Goal: Information Seeking & Learning: Check status

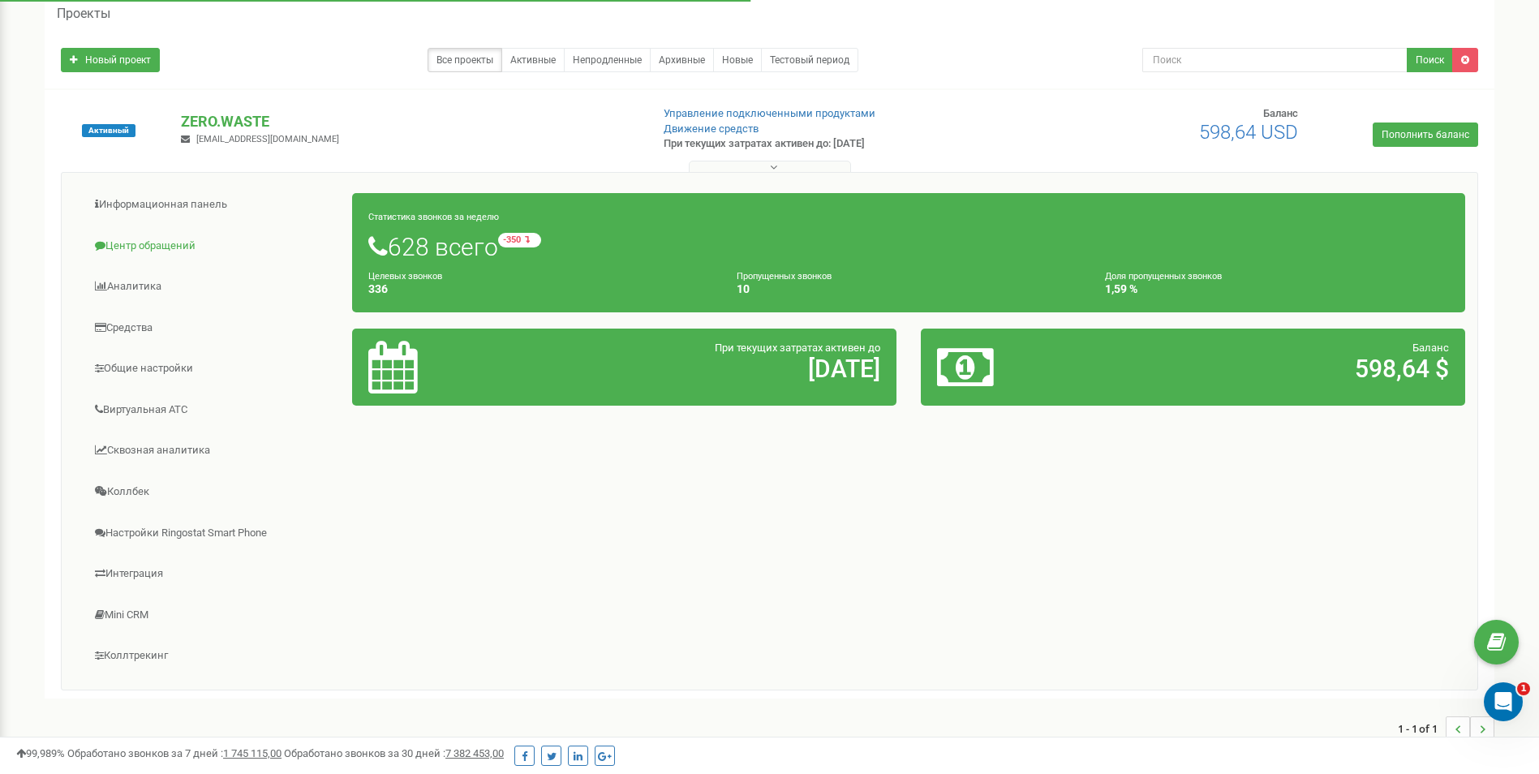
scroll to position [108, 0]
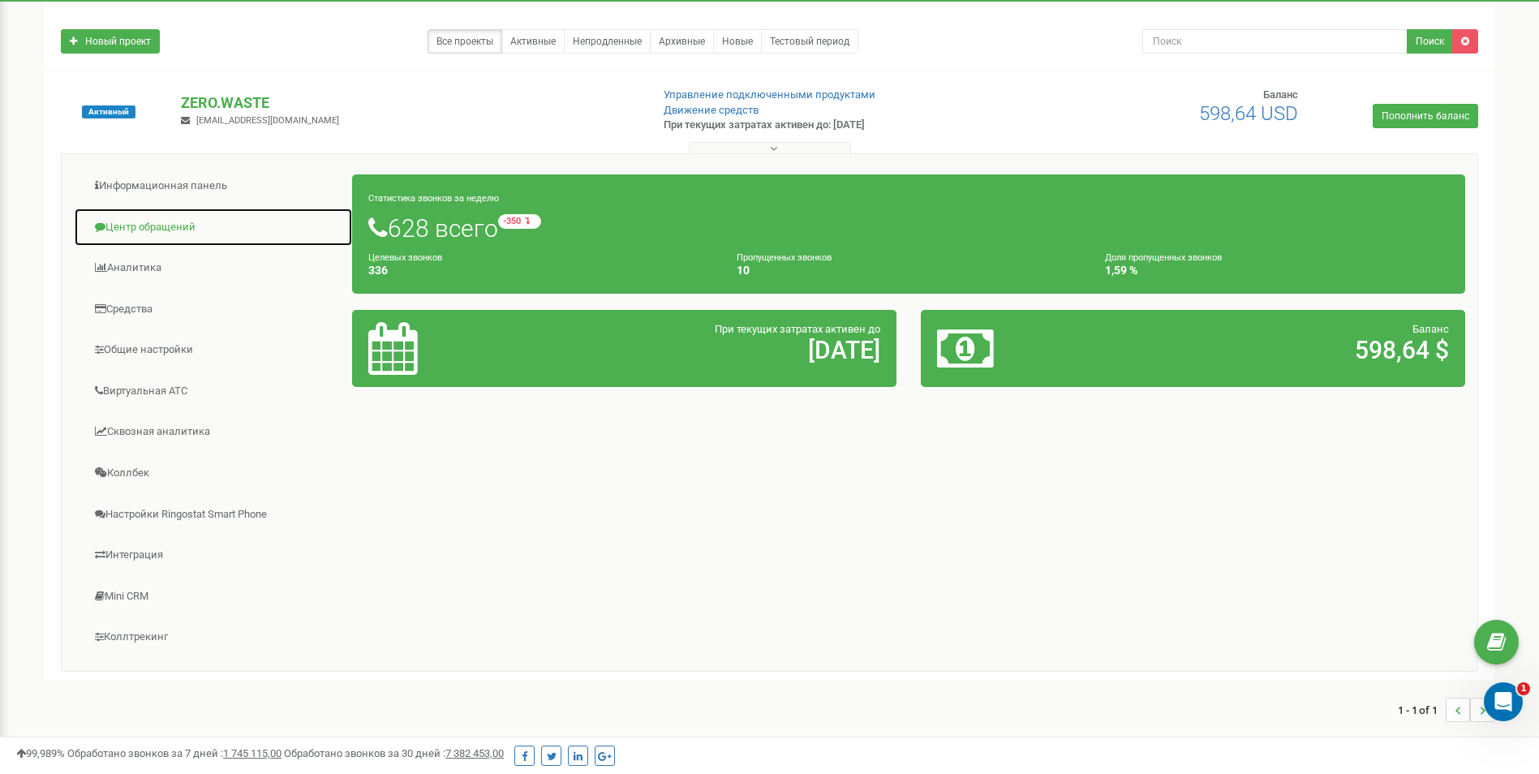
click at [148, 223] on link "Центр обращений" at bounding box center [213, 228] width 279 height 40
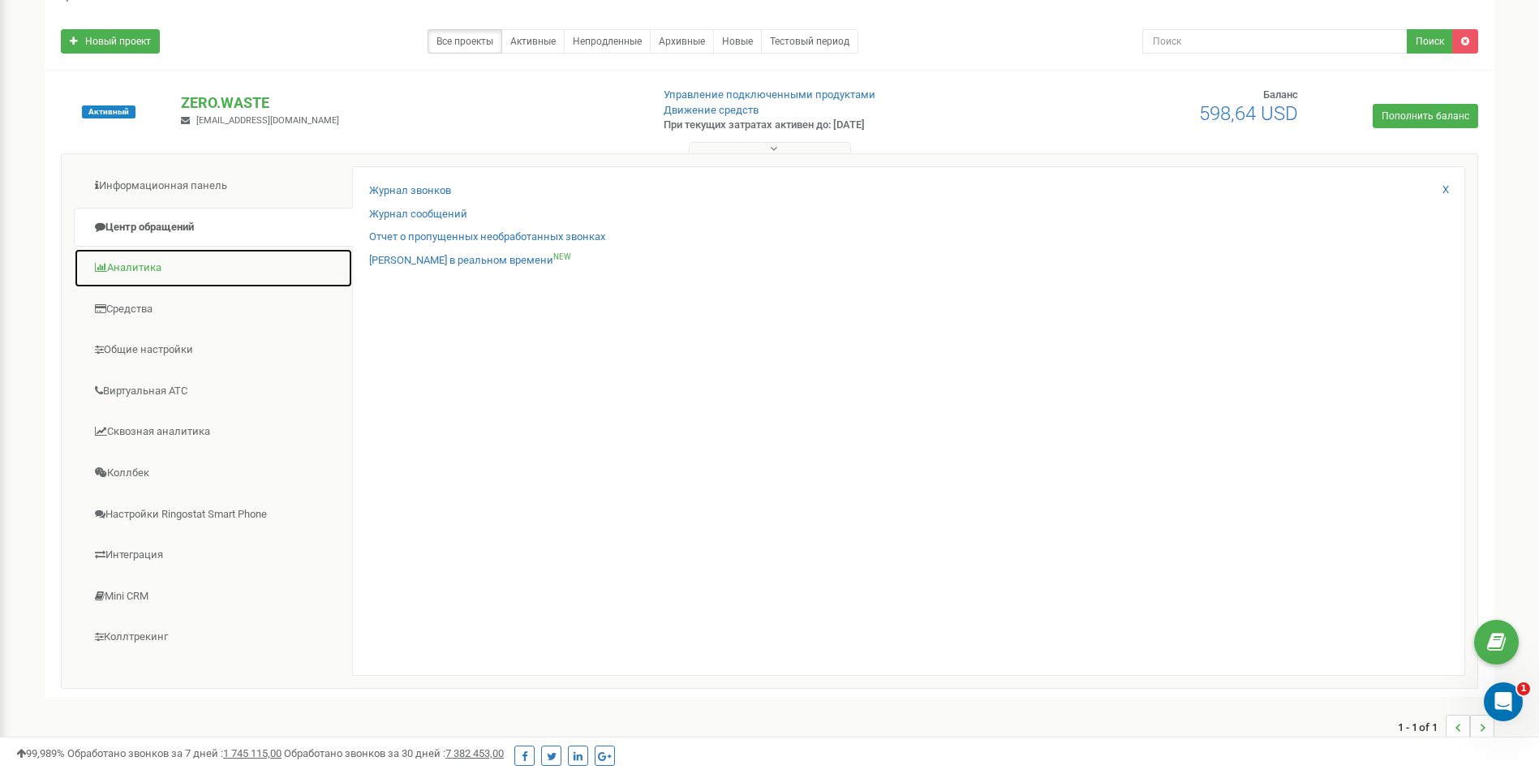
click at [156, 261] on link "Аналитика" at bounding box center [213, 268] width 279 height 40
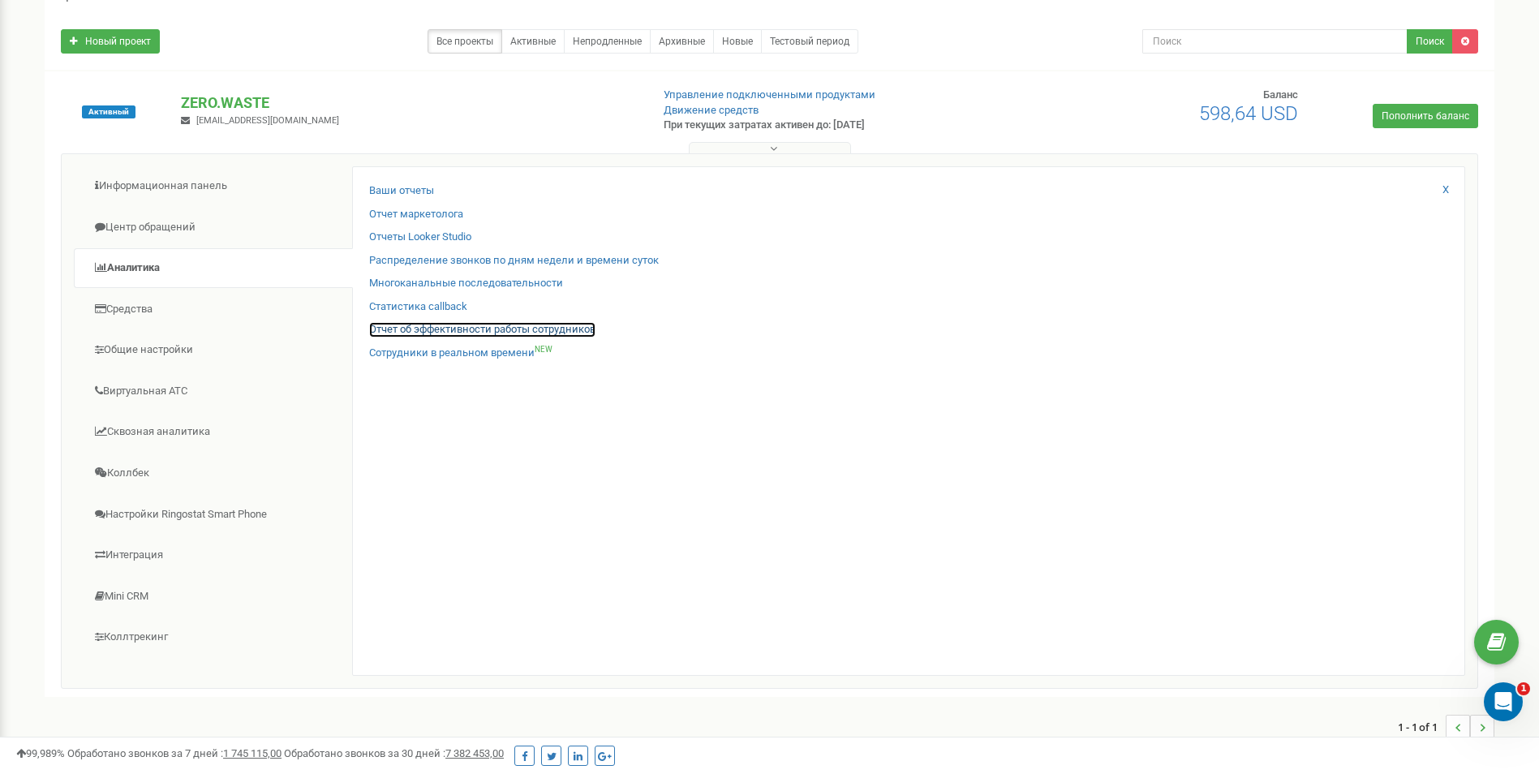
click at [482, 325] on link "Отчет об эффективности работы сотрудников" at bounding box center [482, 329] width 226 height 15
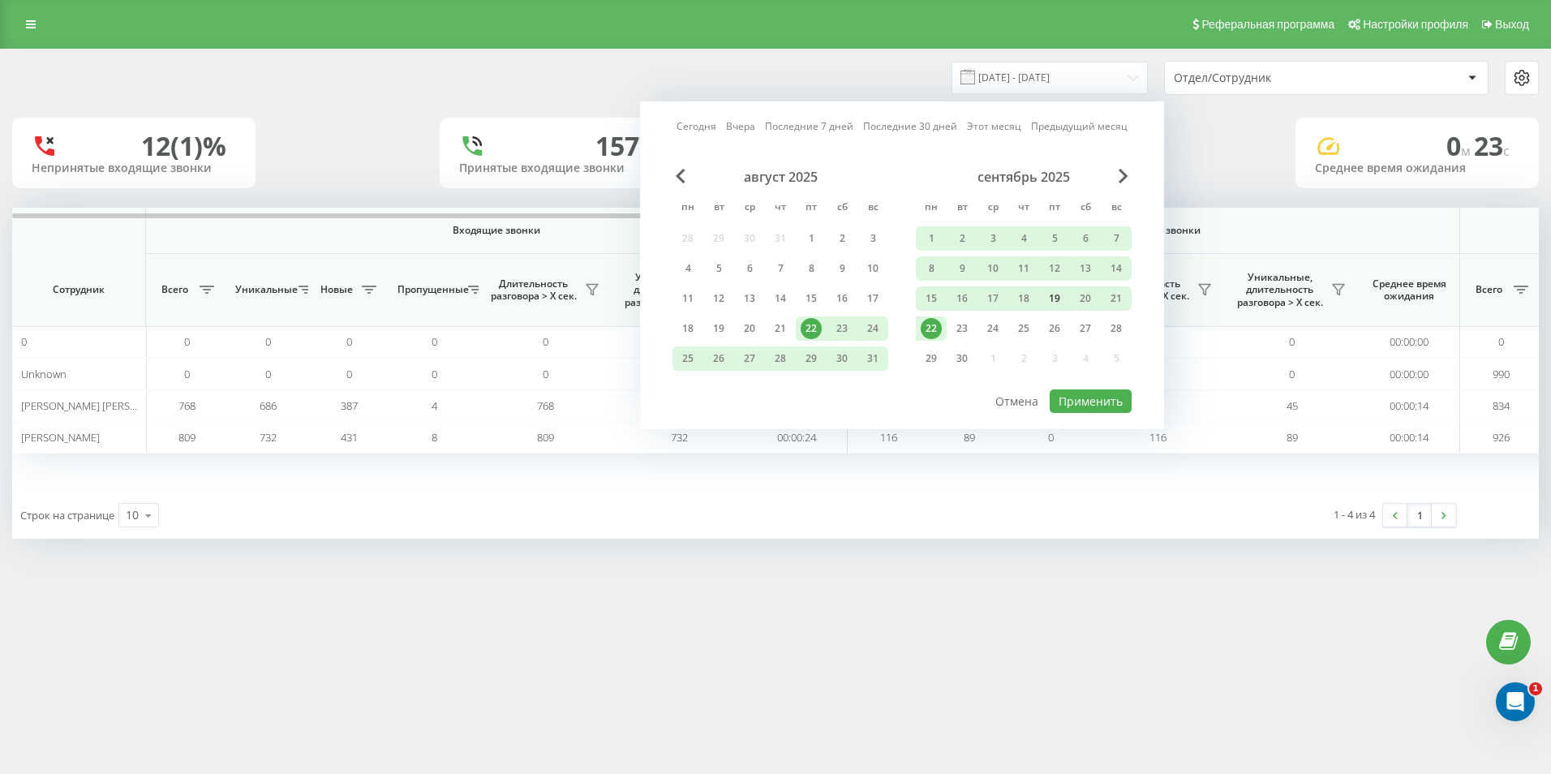
click at [1057, 298] on div "19" at bounding box center [1054, 298] width 21 height 21
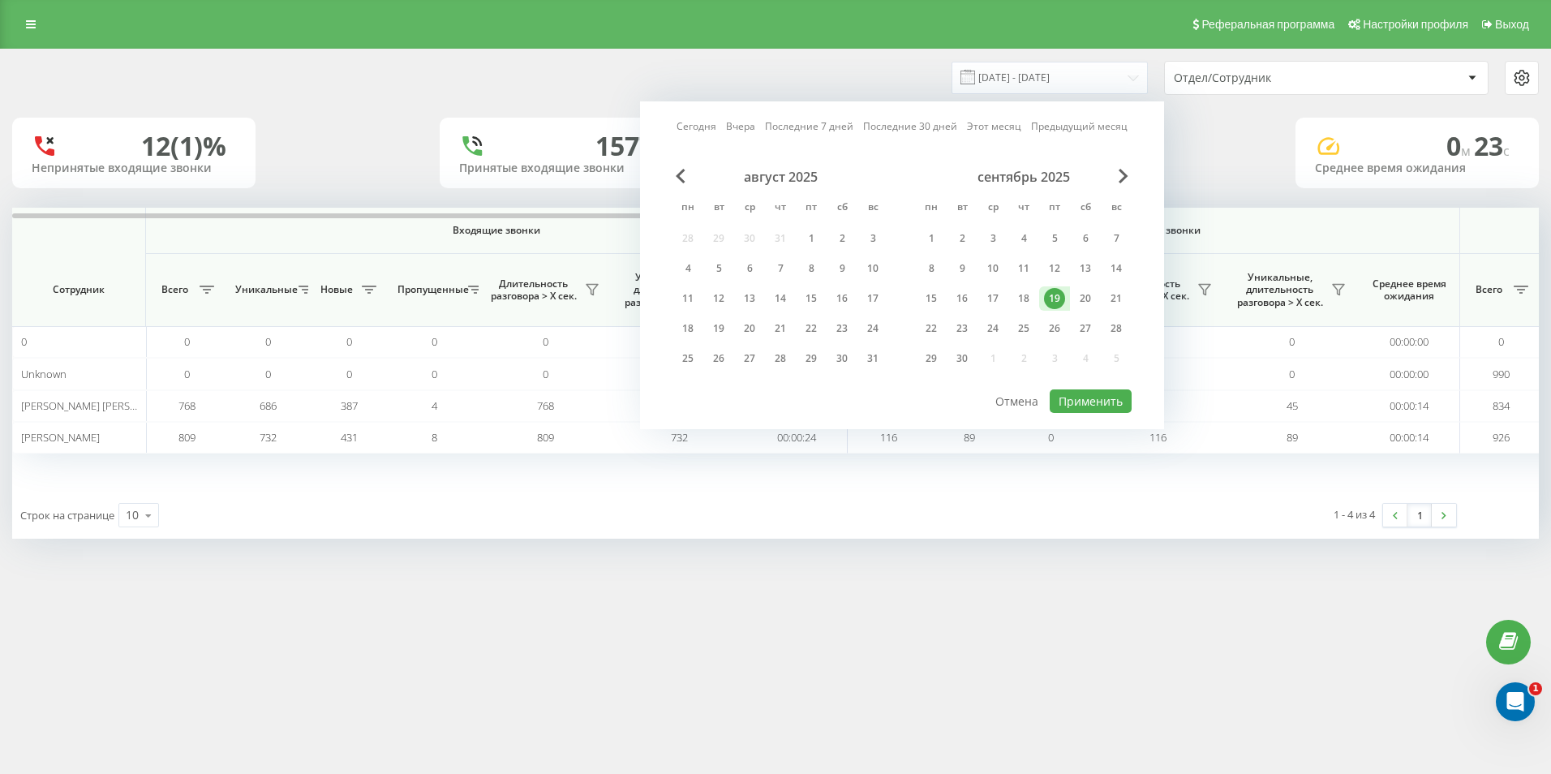
click at [1057, 298] on div "19" at bounding box center [1054, 298] width 21 height 21
drag, startPoint x: 1090, startPoint y: 410, endPoint x: 1090, endPoint y: 401, distance: 8.9
click at [1090, 409] on button "Применить" at bounding box center [1091, 401] width 82 height 24
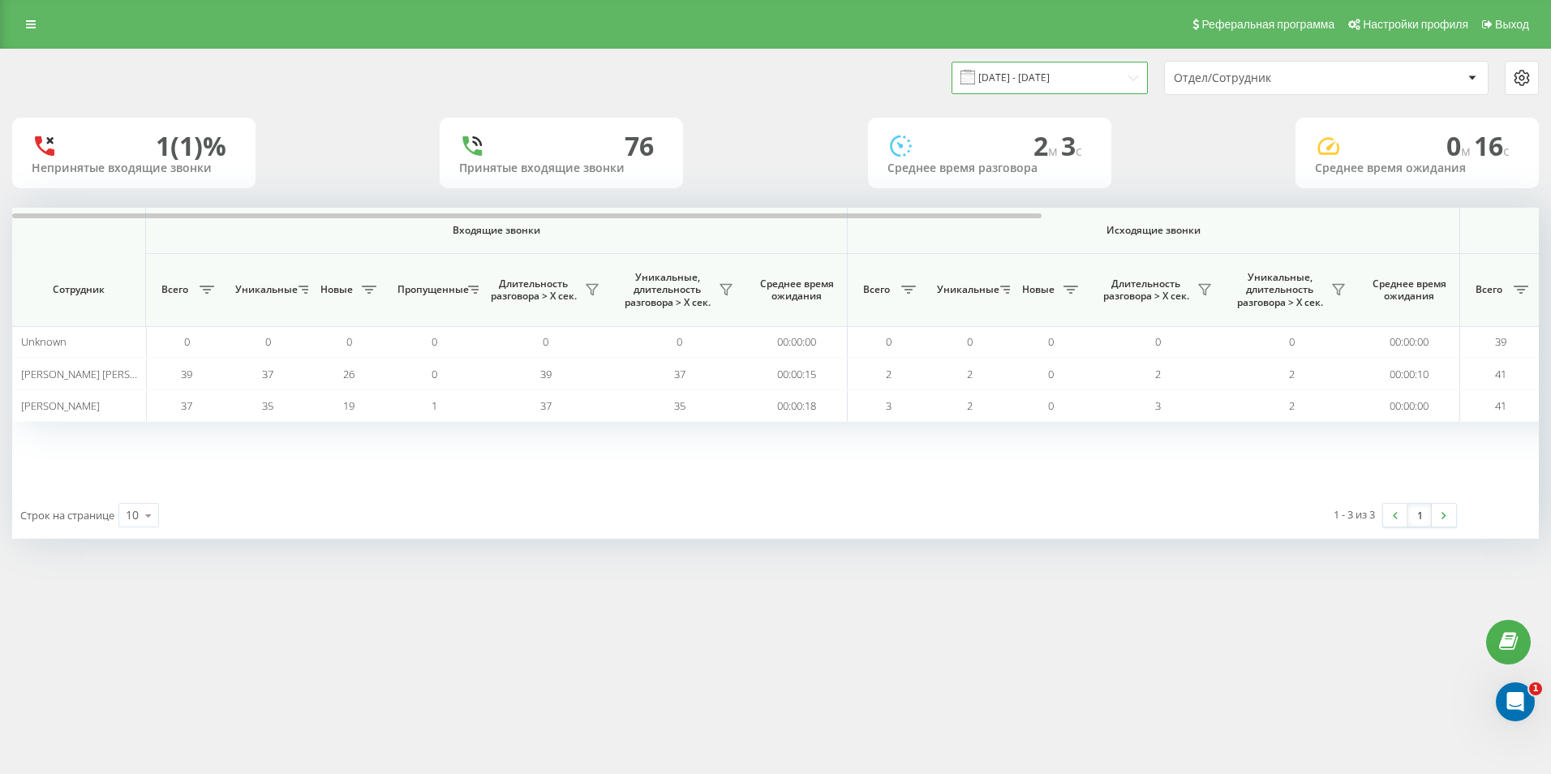
click at [1099, 78] on input "19.09.2025 - 19.09.2025" at bounding box center [1050, 78] width 196 height 32
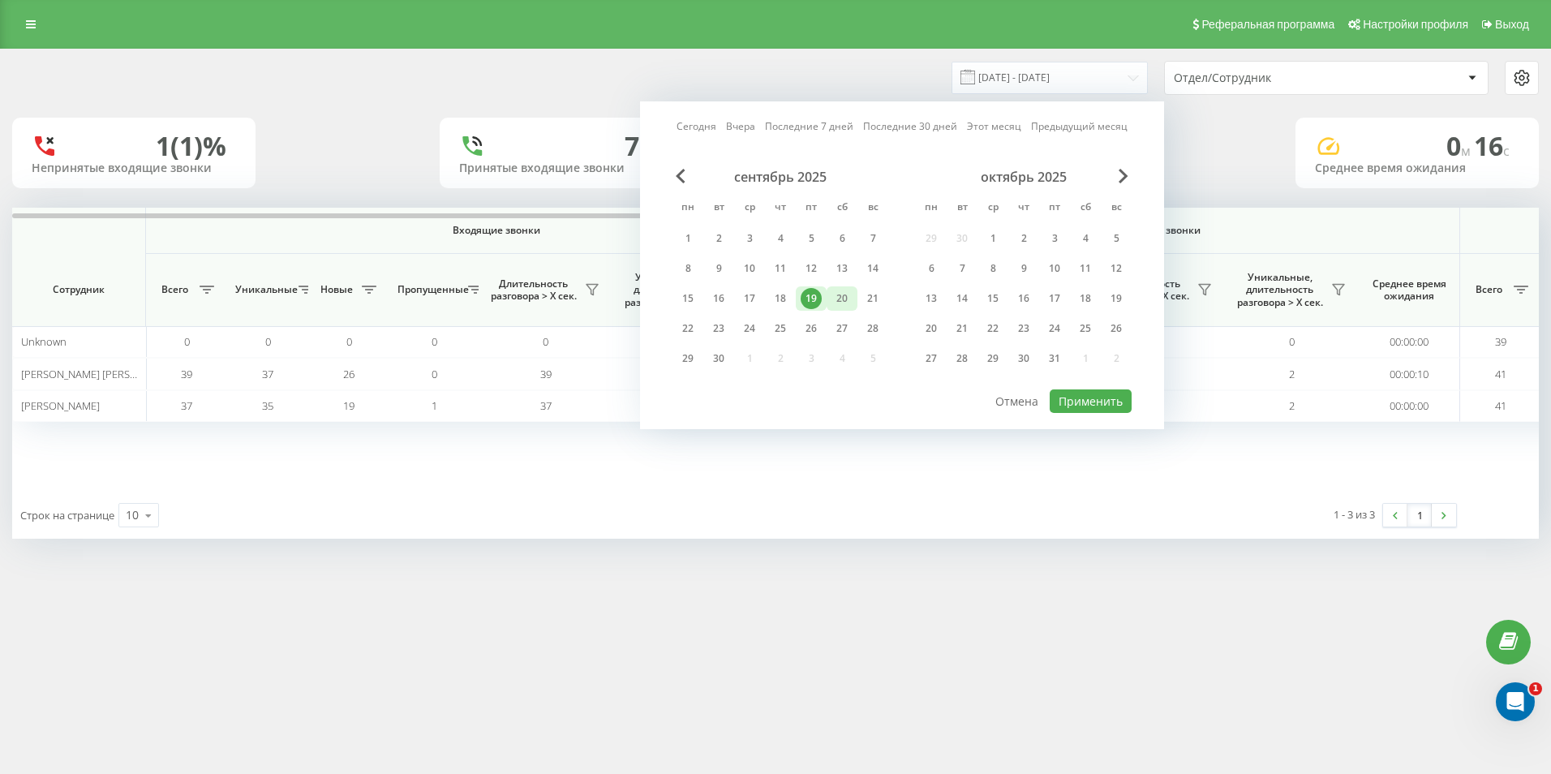
click at [836, 298] on div "20" at bounding box center [842, 298] width 21 height 21
click at [1102, 387] on div "сентябрь 2025 пн вт ср чт пт сб вс 1 2 3 4 5 6 7 8 9 10 11 12 13 14 15 16 17 18…" at bounding box center [902, 278] width 459 height 219
click at [1095, 407] on button "Применить" at bounding box center [1091, 401] width 82 height 24
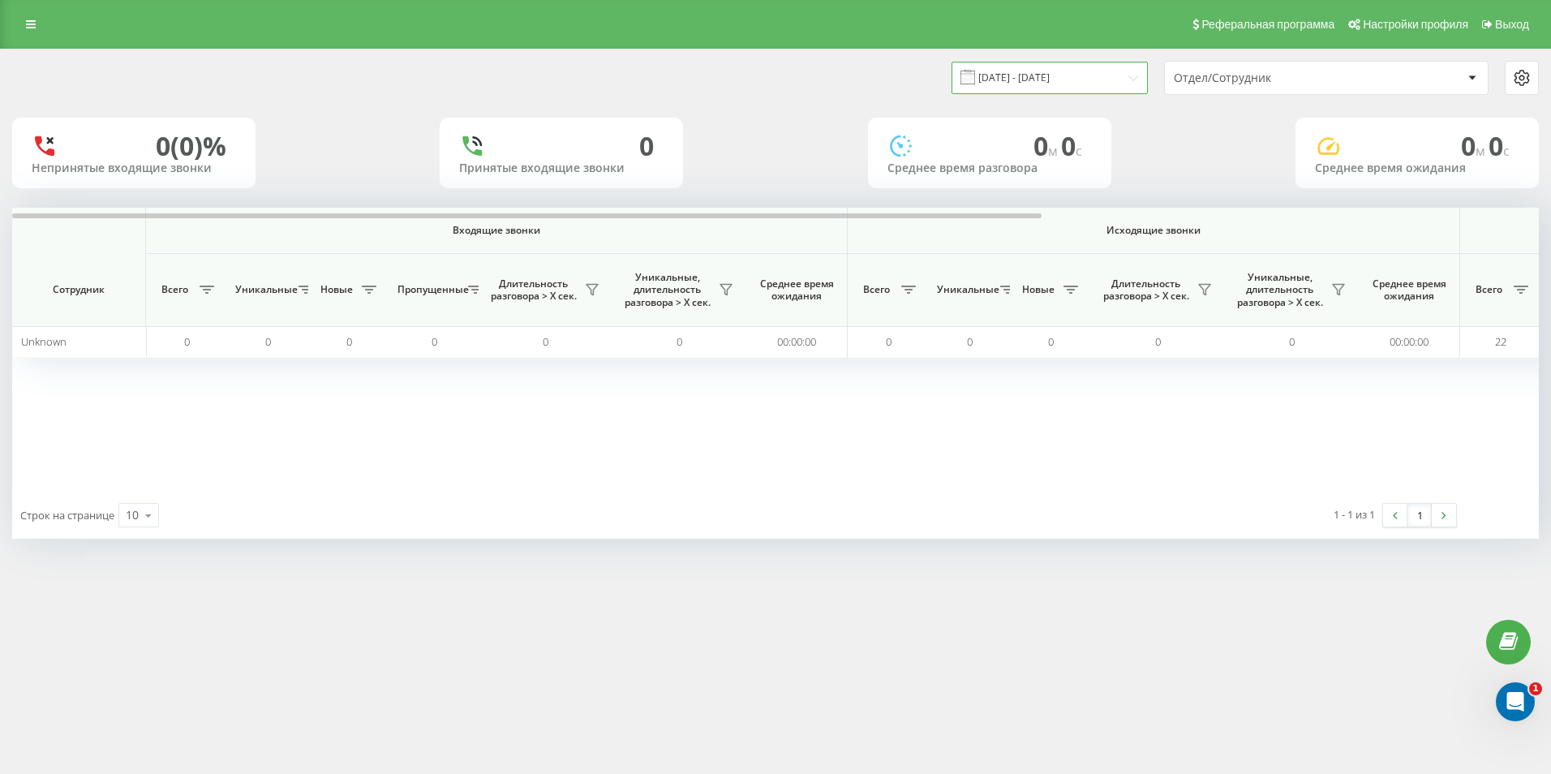
click at [1037, 75] on input "20.09.2025 - 20.09.2025" at bounding box center [1050, 78] width 196 height 32
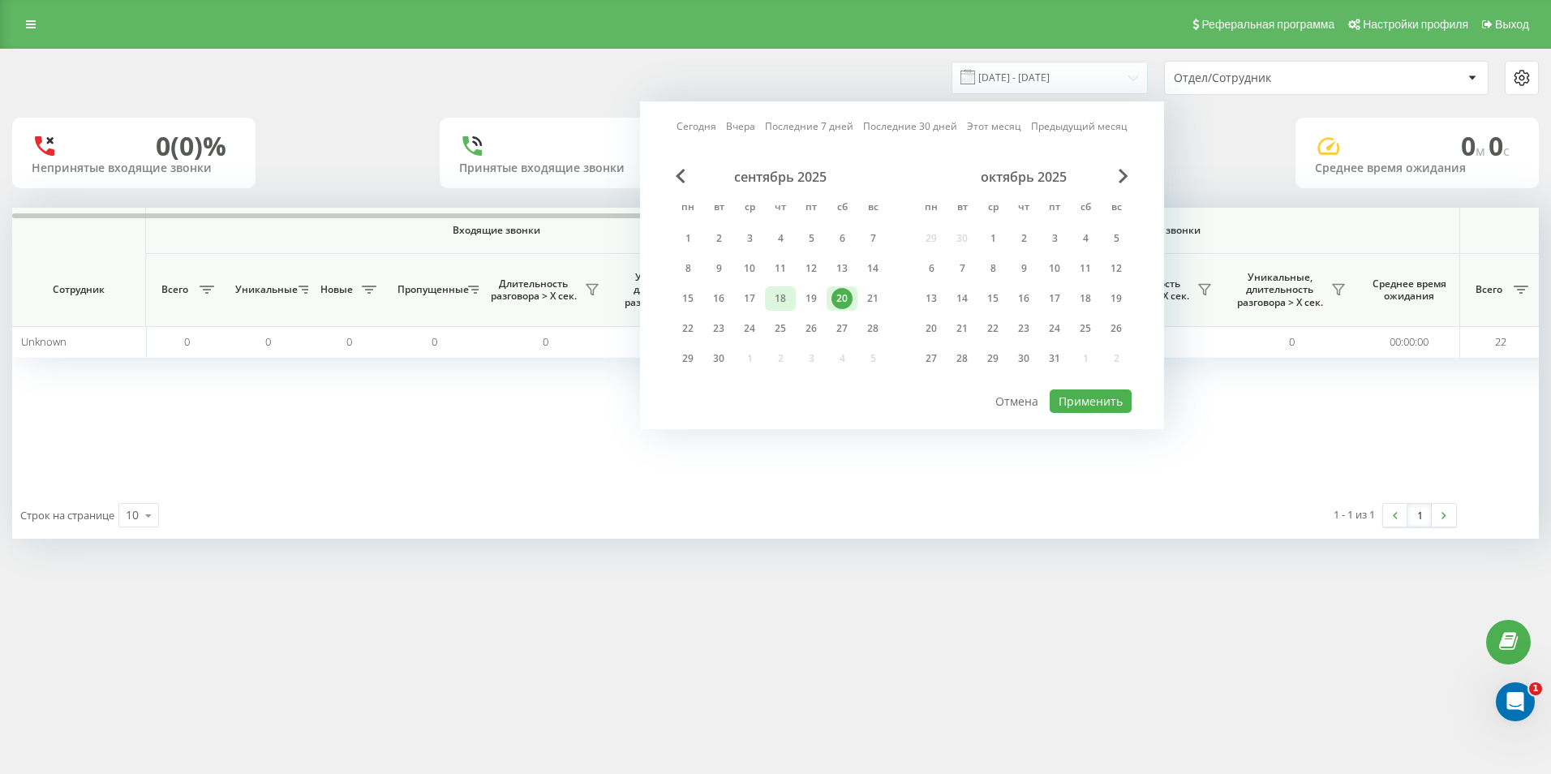
click at [780, 296] on div "18" at bounding box center [780, 298] width 21 height 21
click at [1081, 406] on button "Применить" at bounding box center [1091, 401] width 82 height 24
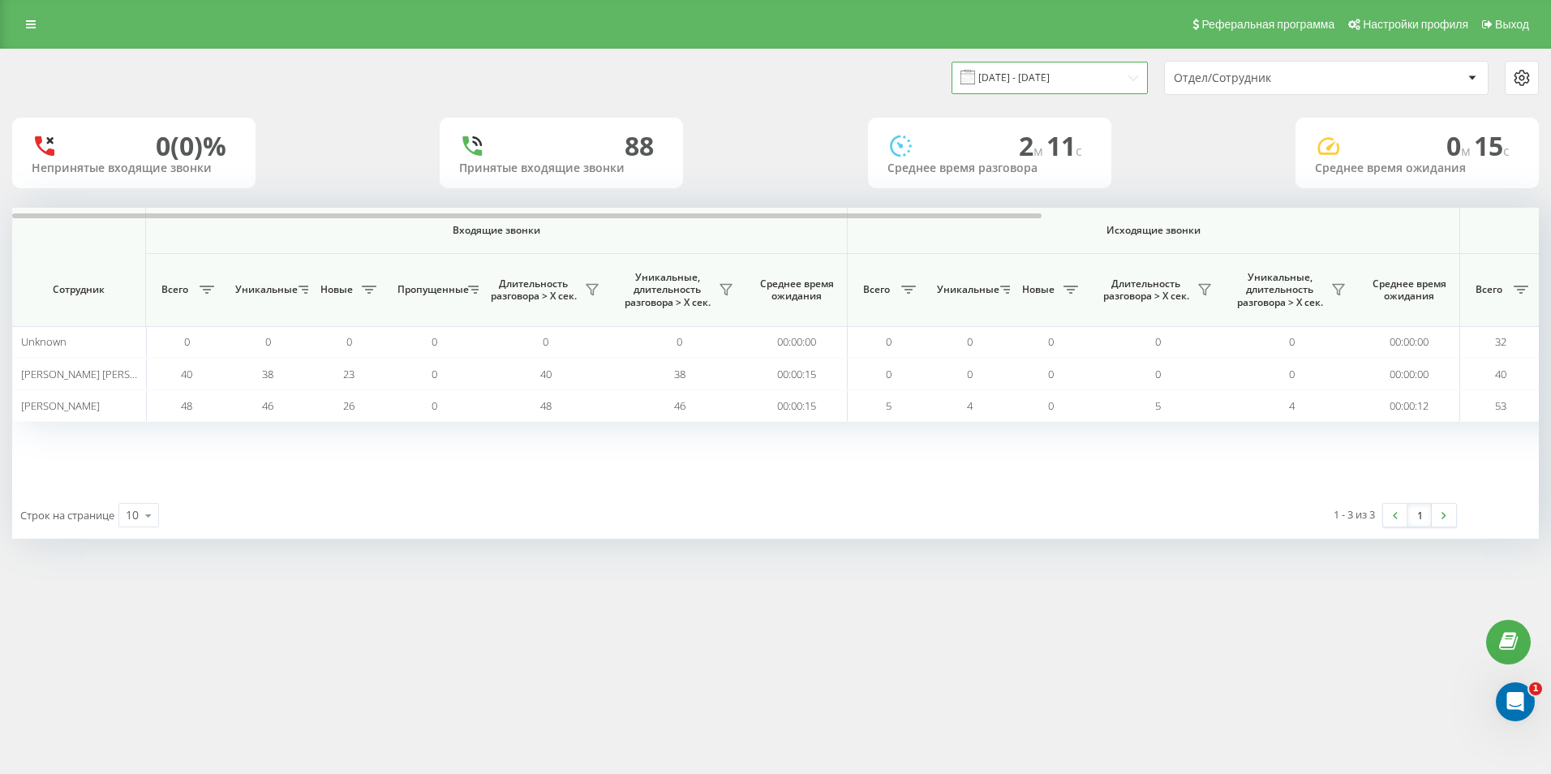
click at [1046, 79] on input "18.09.2025 - 18.09.2025" at bounding box center [1050, 78] width 196 height 32
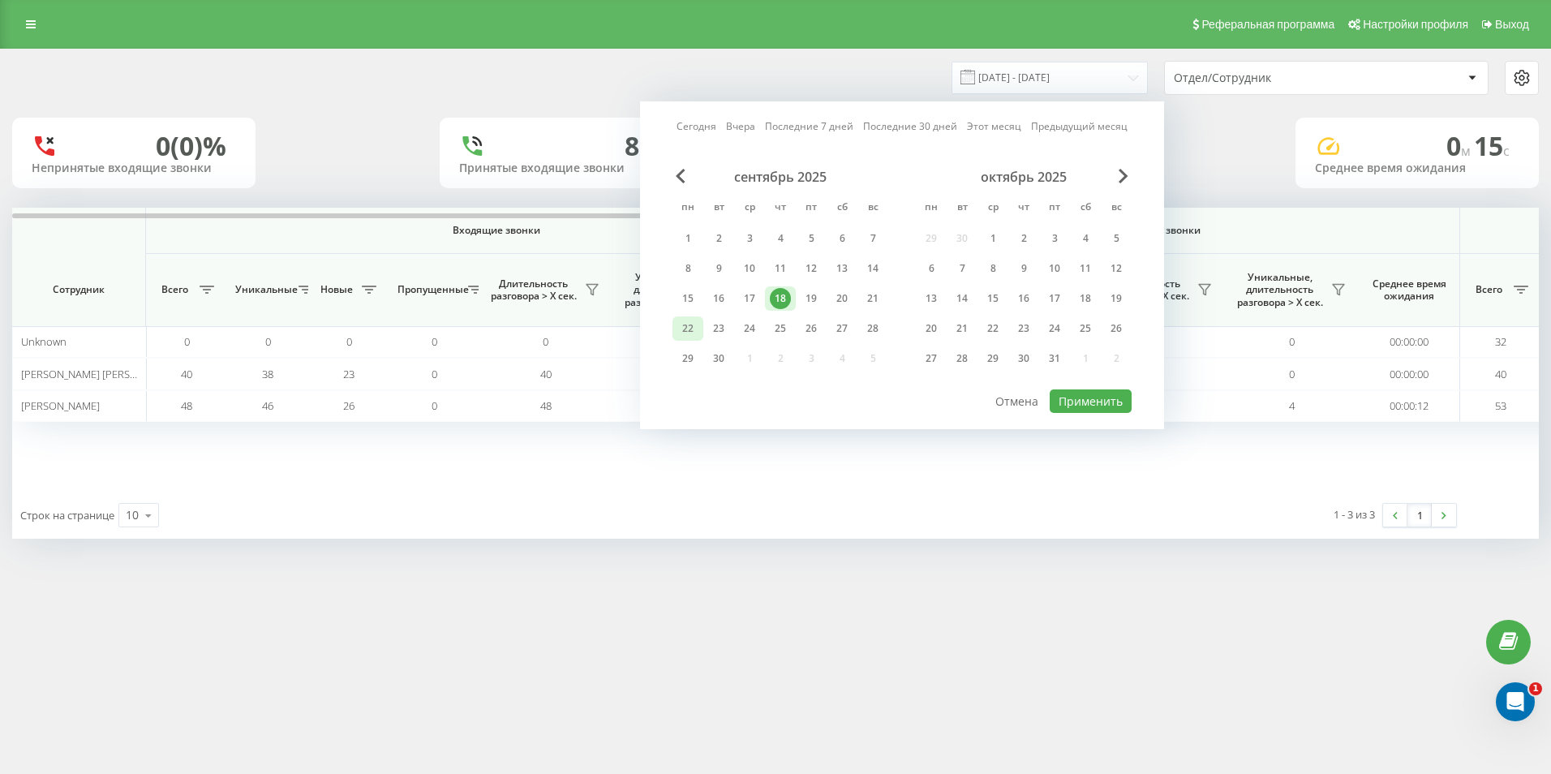
click at [695, 329] on div "22" at bounding box center [687, 328] width 21 height 21
click at [693, 331] on div "22" at bounding box center [687, 328] width 21 height 21
drag, startPoint x: 1092, startPoint y: 401, endPoint x: 1077, endPoint y: 395, distance: 16.4
click at [1091, 401] on button "Применить" at bounding box center [1091, 401] width 82 height 24
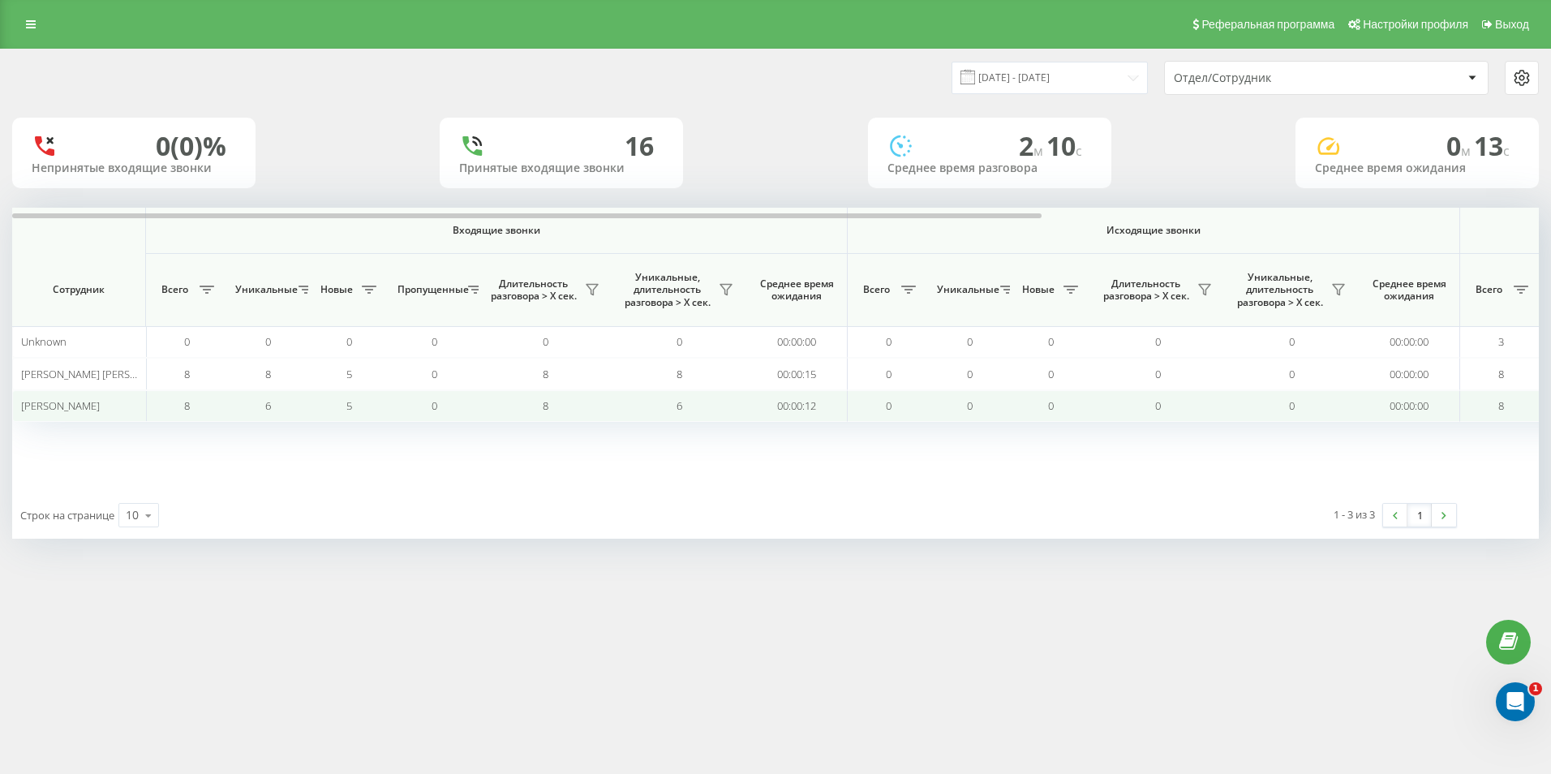
click at [364, 400] on td "5" at bounding box center [348, 406] width 81 height 32
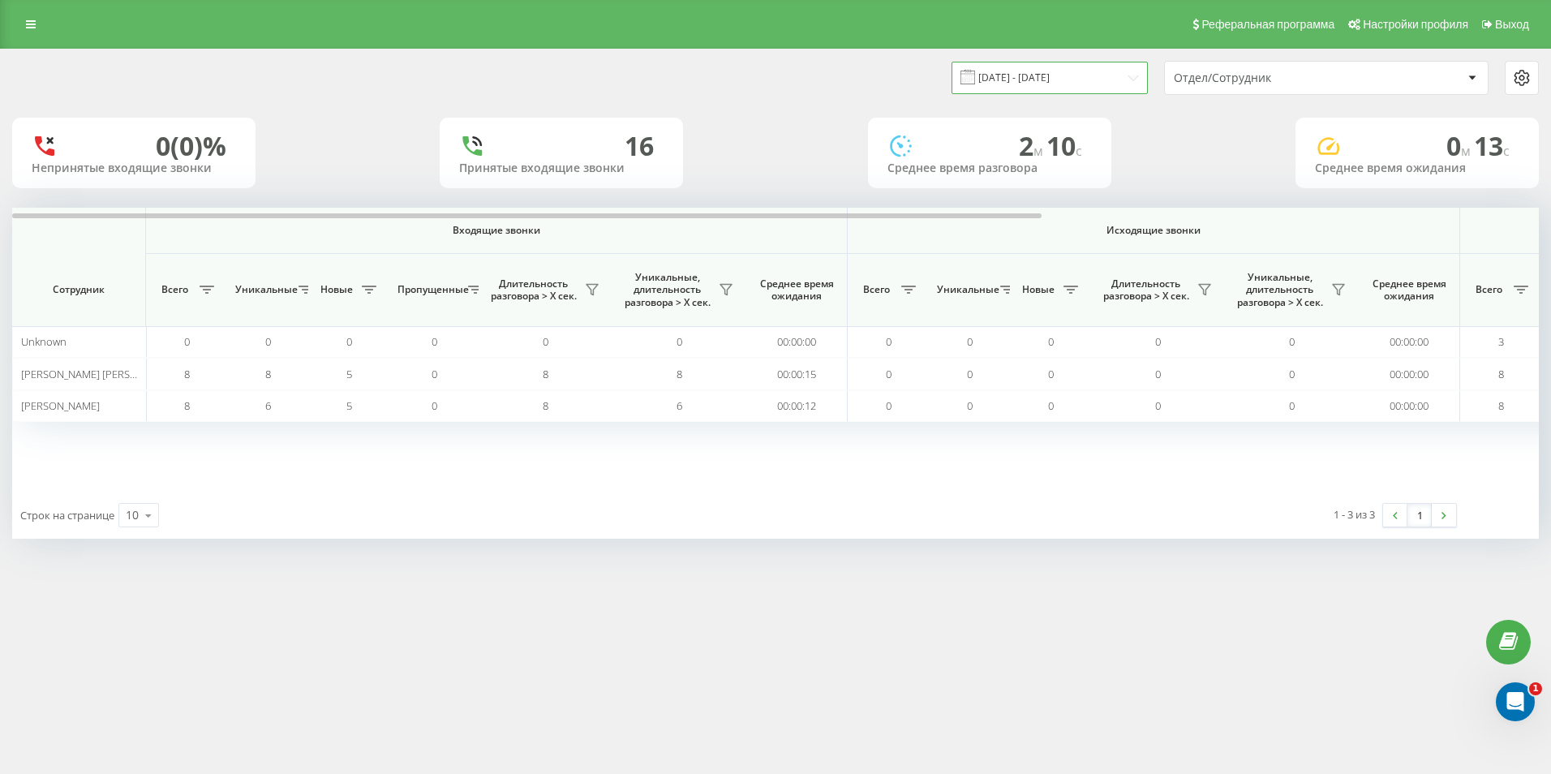
click at [1047, 90] on input "22.09.2025 - 22.09.2025" at bounding box center [1050, 78] width 196 height 32
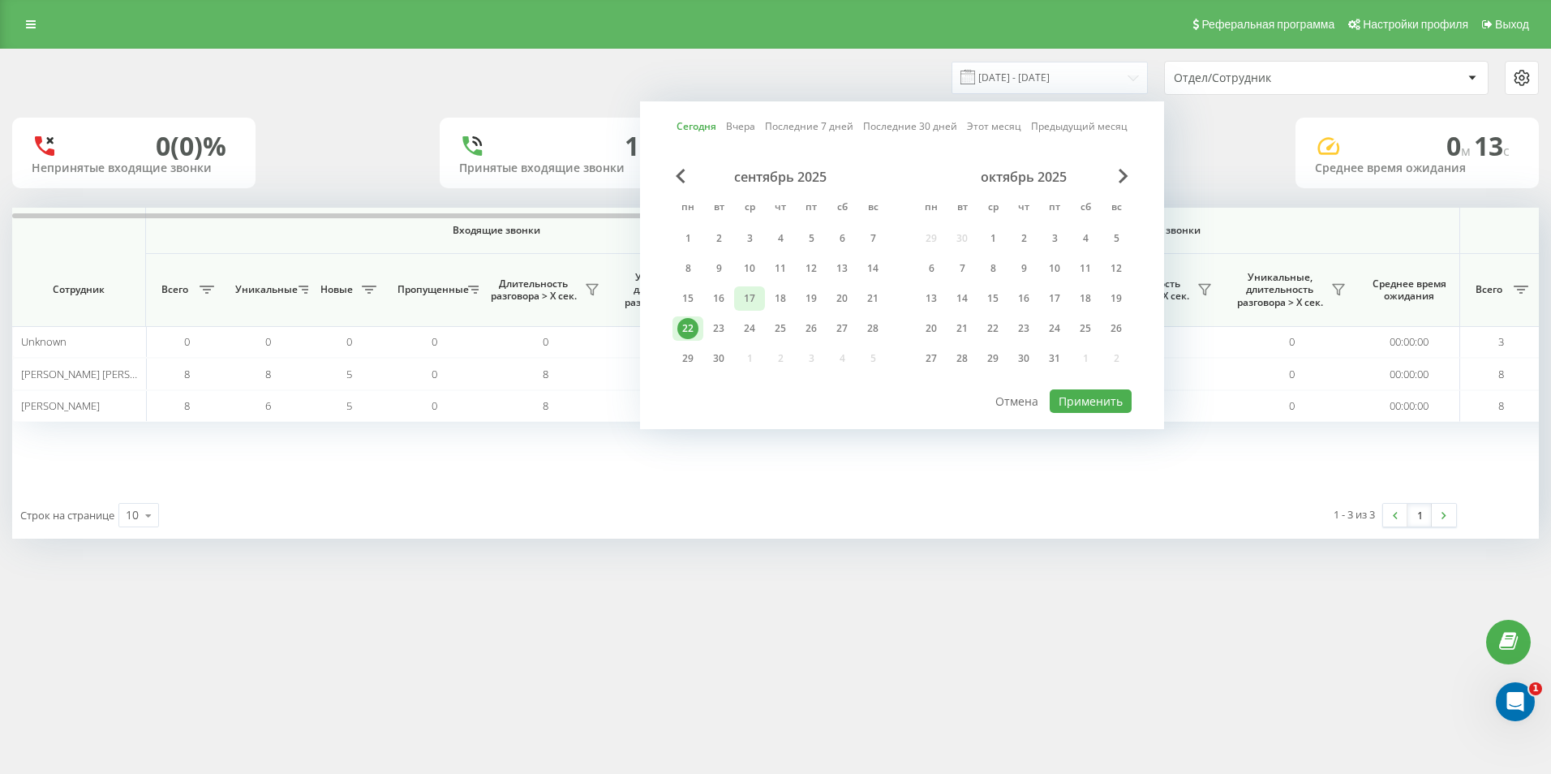
click at [753, 299] on div "17" at bounding box center [749, 298] width 21 height 21
click at [753, 297] on div "17" at bounding box center [749, 298] width 21 height 21
click at [1111, 398] on button "Применить" at bounding box center [1091, 401] width 82 height 24
type input "17.09.2025 - 17.09.2025"
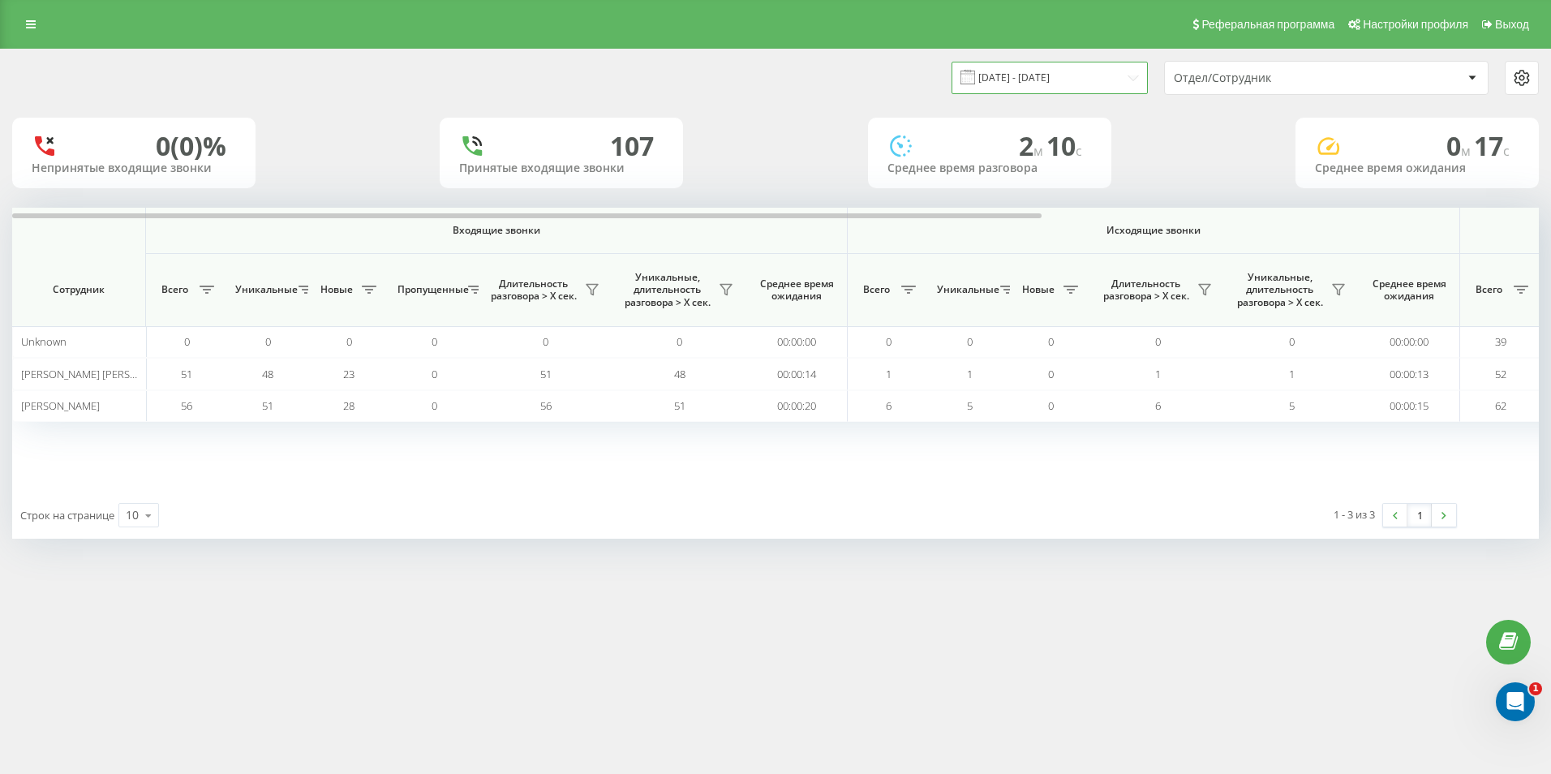
click at [1038, 78] on input "17.09.2025 - 17.09.2025" at bounding box center [1050, 78] width 196 height 32
click at [942, 550] on div "17.09.2025 - 17.09.2025 Отдел/Сотрудник 0 (0)% Непринятые входящие звонки 107 П…" at bounding box center [775, 310] width 1551 height 522
